Goal: Book appointment/travel/reservation

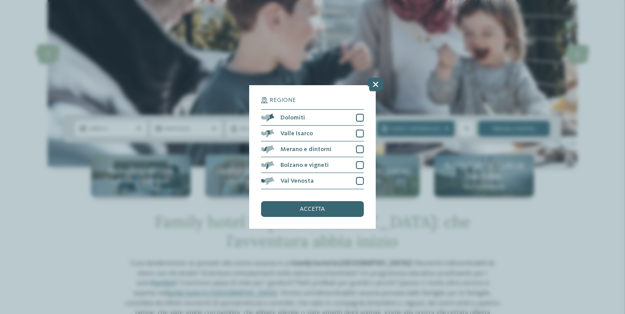
click at [361, 117] on div at bounding box center [360, 118] width 8 height 8
click at [361, 133] on div at bounding box center [360, 134] width 8 height 8
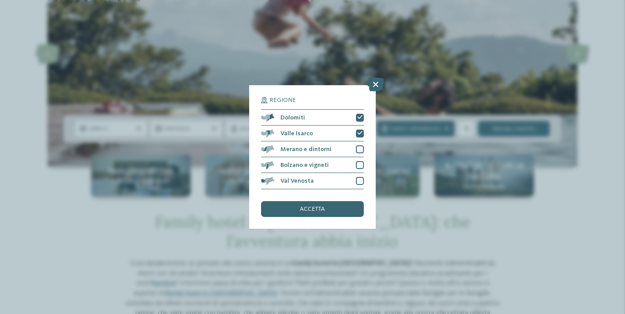
click at [358, 147] on div at bounding box center [360, 149] width 8 height 8
click at [360, 147] on icon at bounding box center [359, 149] width 5 height 5
click at [321, 211] on span "accetta" at bounding box center [312, 209] width 25 height 6
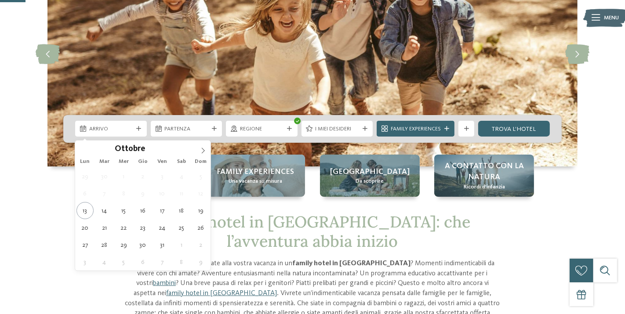
click at [203, 155] on span at bounding box center [202, 148] width 15 height 15
click at [203, 152] on icon at bounding box center [203, 151] width 6 height 6
type div "[DATE]"
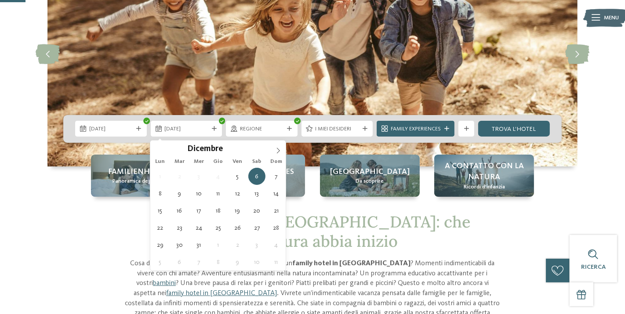
type div "[DATE]"
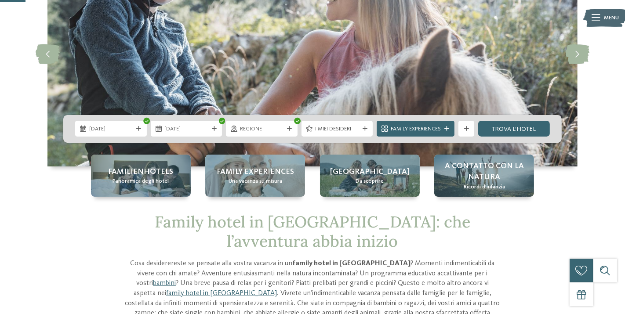
click at [517, 134] on link "trova l’hotel" at bounding box center [514, 129] width 72 height 16
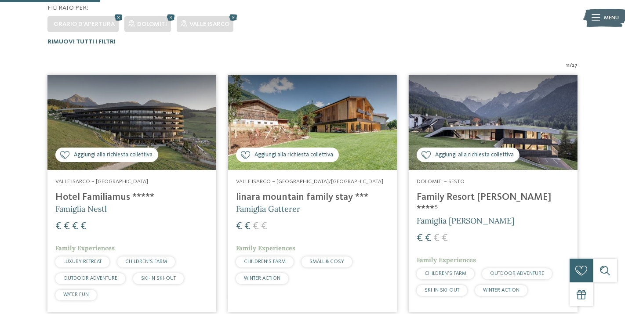
scroll to position [233, 0]
